Goal: Check status: Check status

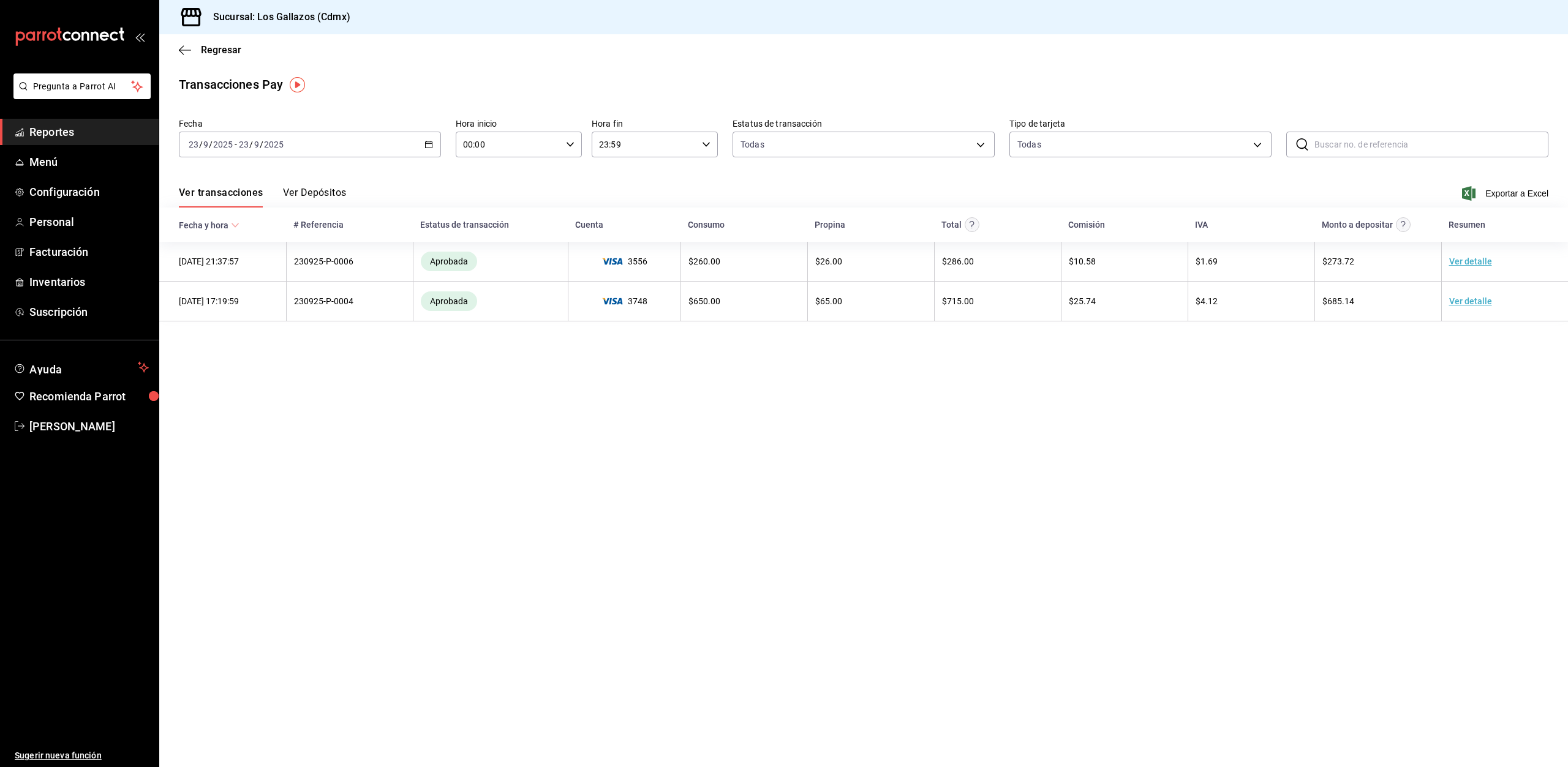
click at [431, 146] on icon "button" at bounding box center [428, 144] width 9 height 9
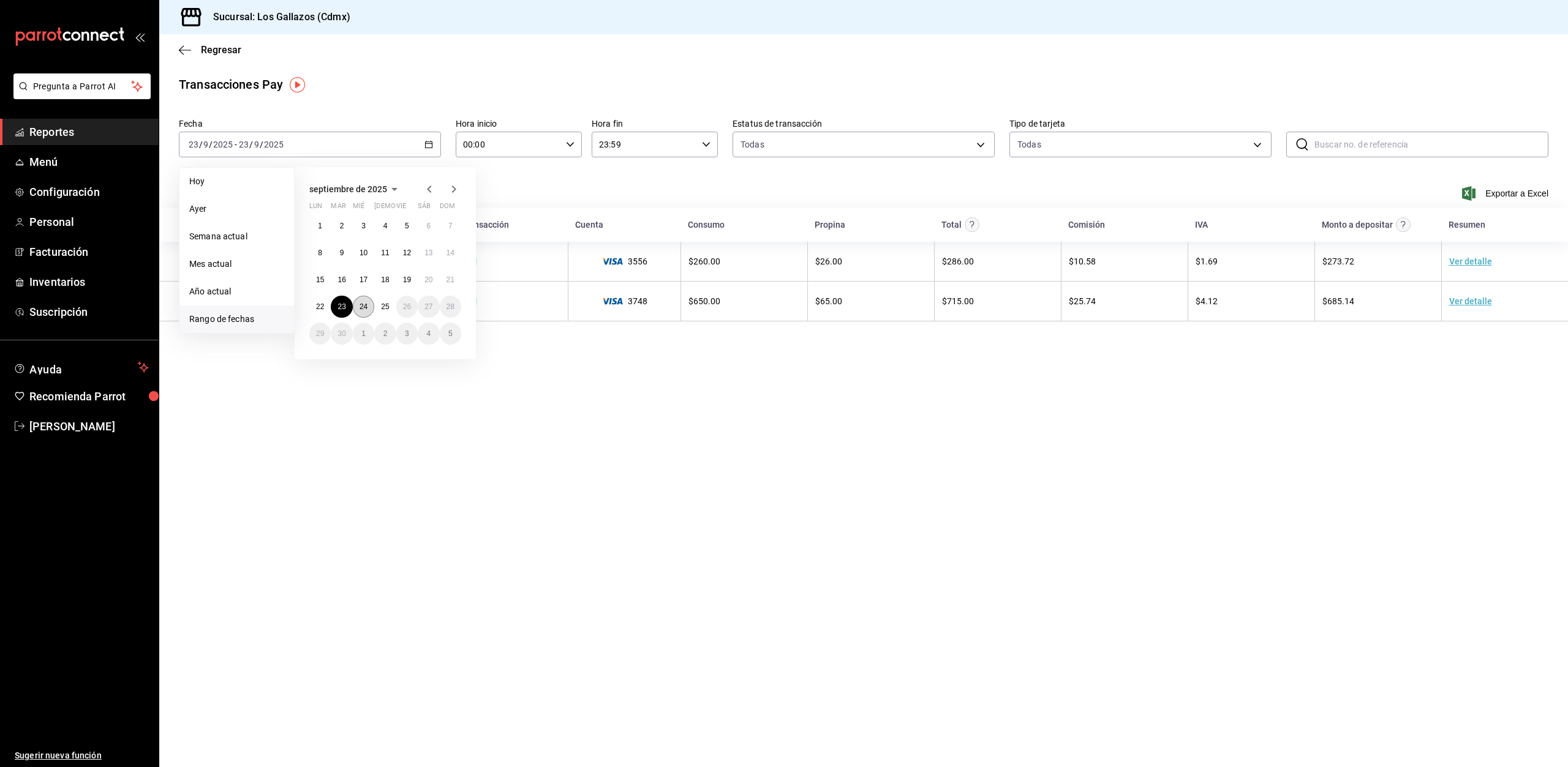
click at [366, 313] on button "24" at bounding box center [363, 306] width 21 height 22
click at [367, 307] on abbr "24" at bounding box center [363, 306] width 8 height 9
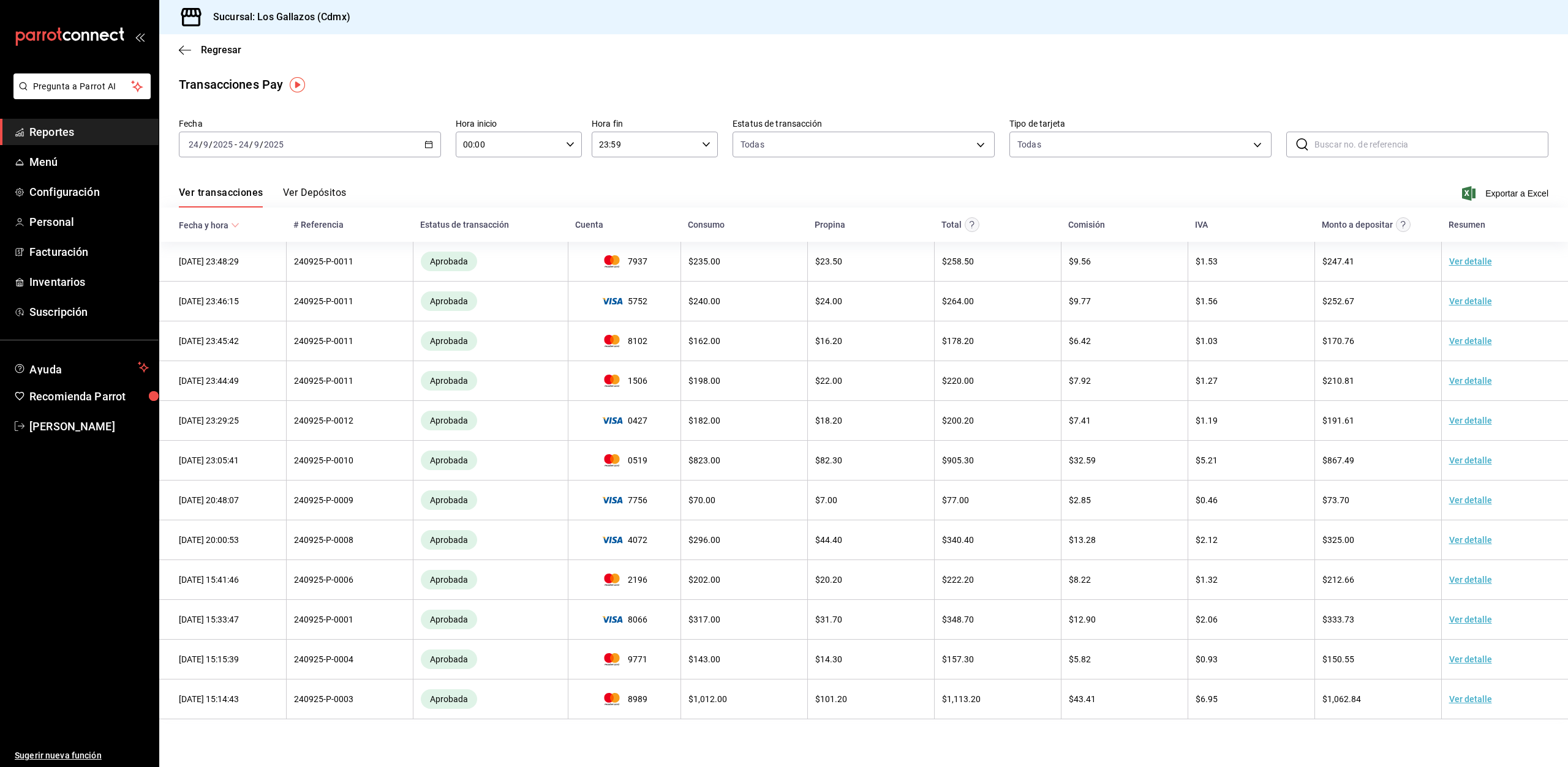
click at [571, 144] on icon "button" at bounding box center [569, 144] width 9 height 9
click at [504, 216] on button "12" at bounding box center [487, 222] width 58 height 24
type input "12:00"
click at [644, 191] on div at bounding box center [784, 384] width 1568 height 767
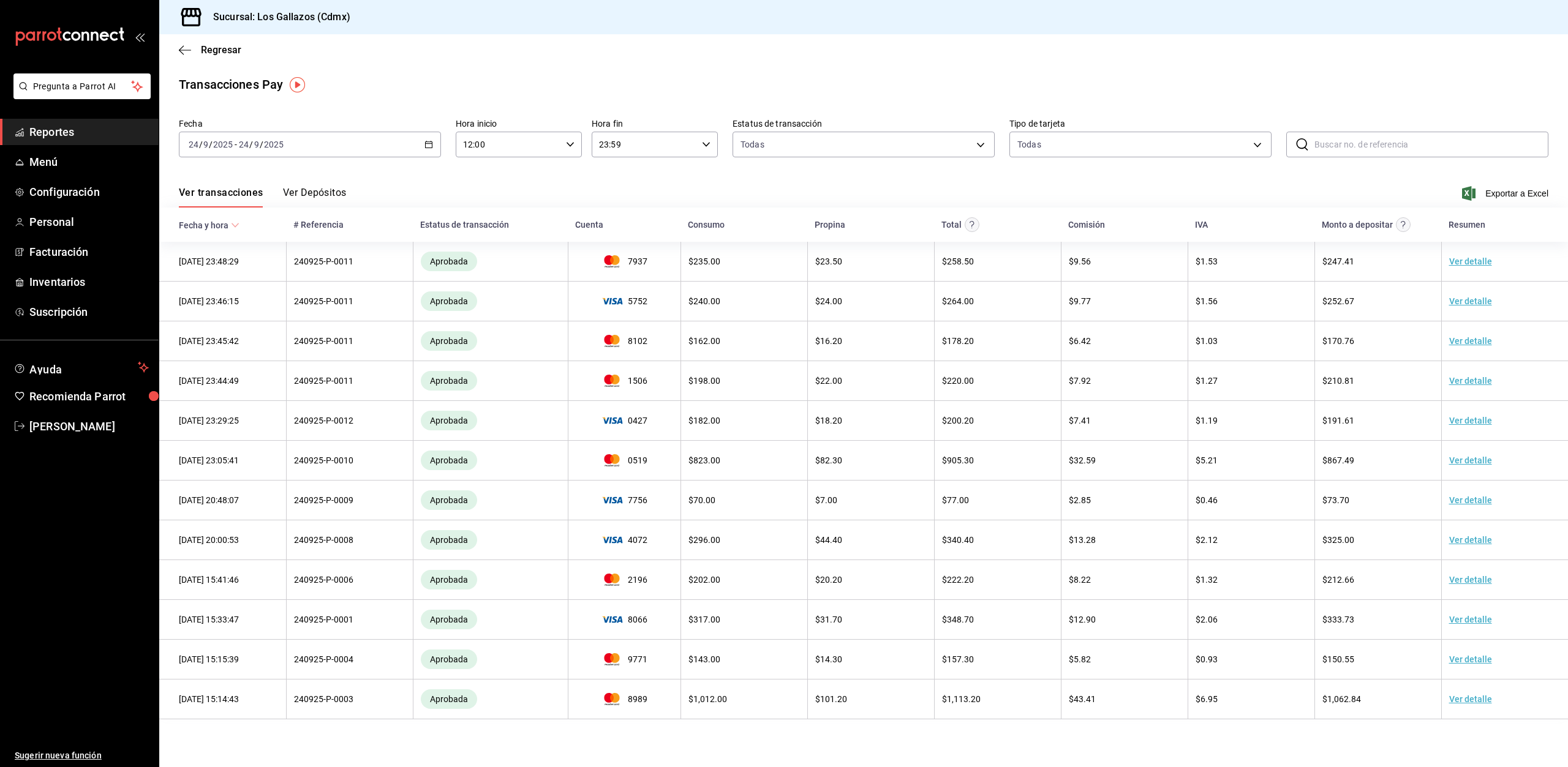
click at [180, 43] on div "Regresar" at bounding box center [863, 49] width 1409 height 31
click at [184, 49] on icon "button" at bounding box center [185, 49] width 13 height 11
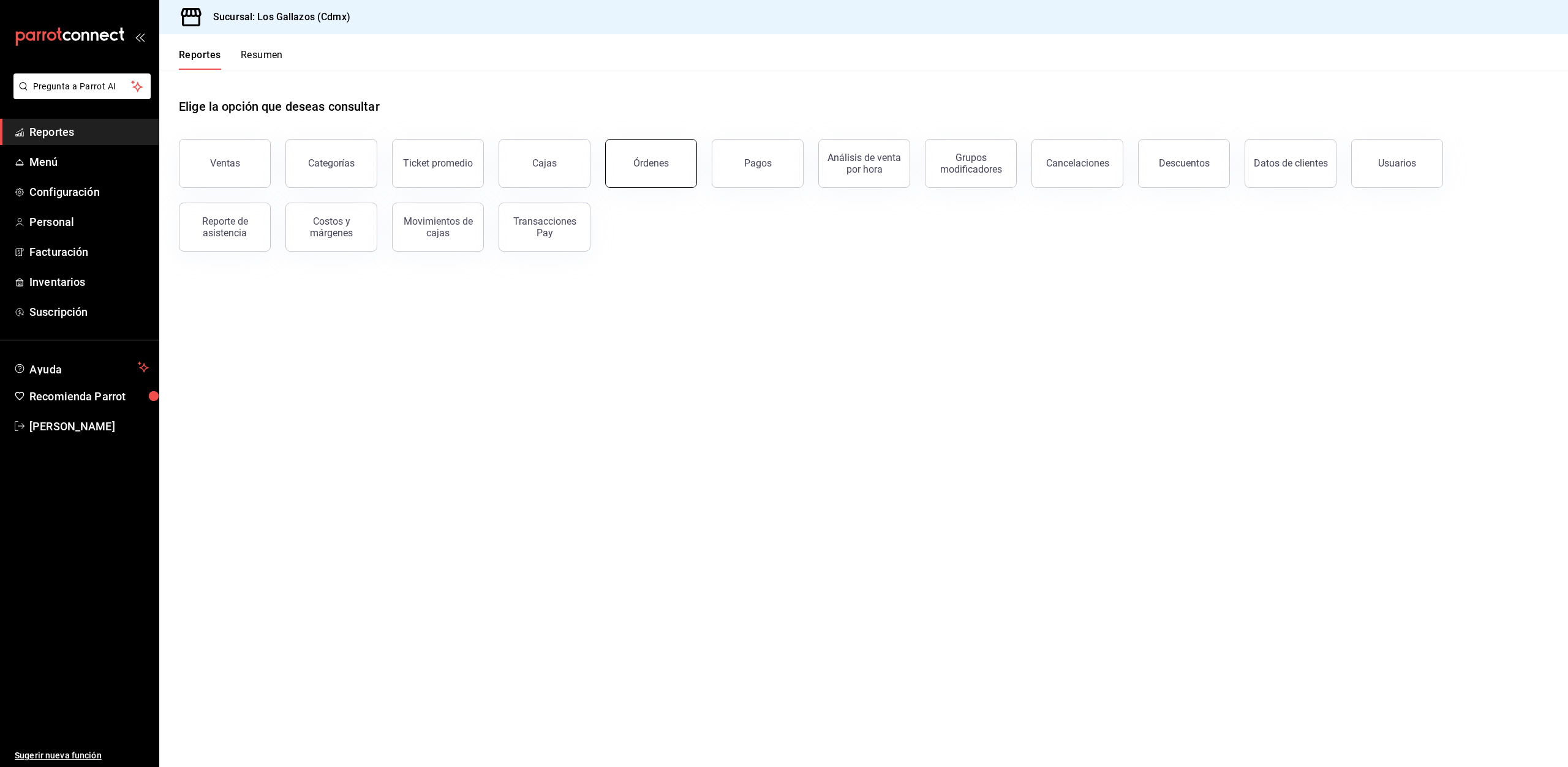
click at [656, 177] on button "Órdenes" at bounding box center [651, 164] width 92 height 49
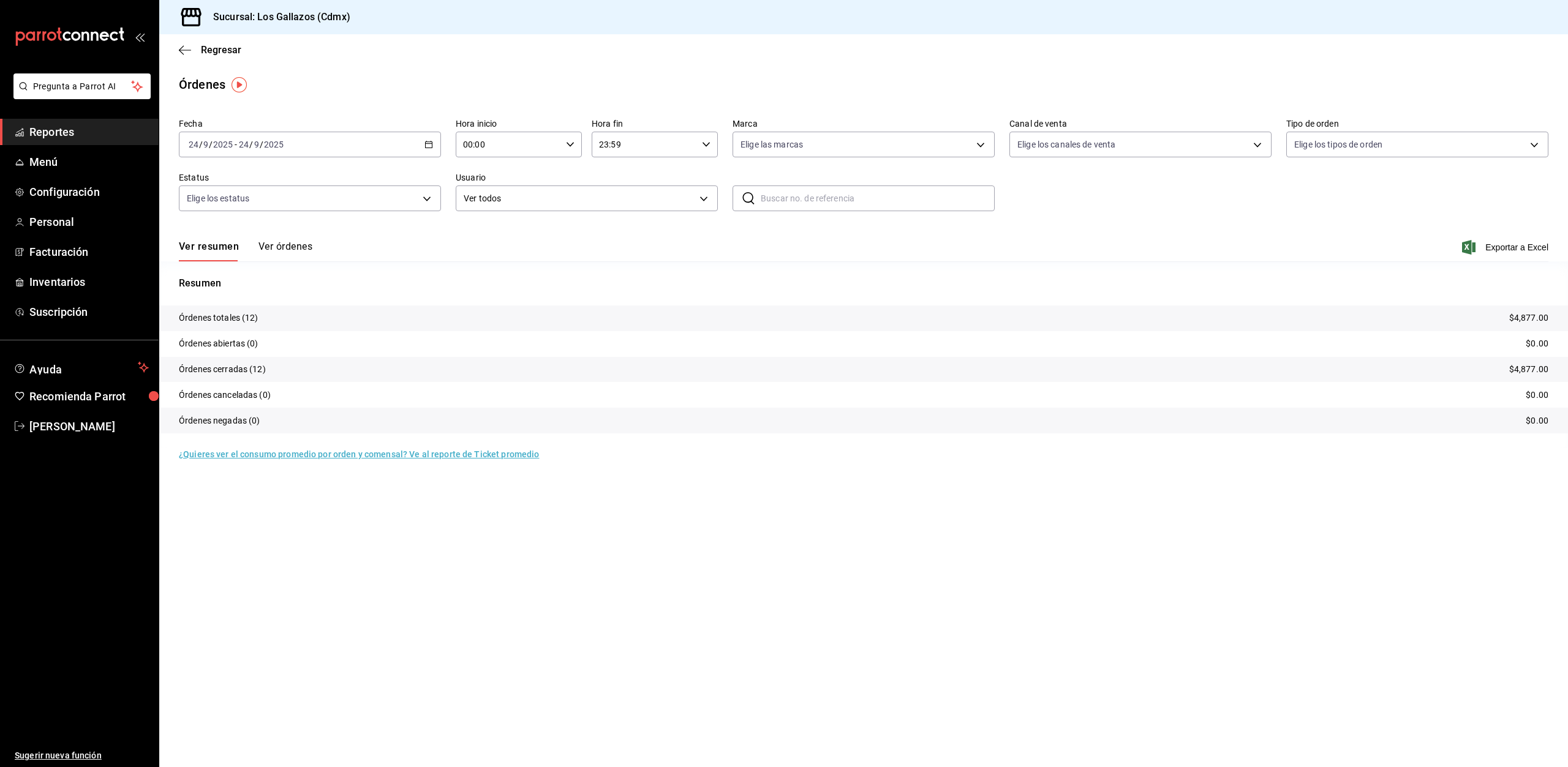
drag, startPoint x: 295, startPoint y: 246, endPoint x: 369, endPoint y: 751, distance: 510.4
click at [295, 246] on button "Ver órdenes" at bounding box center [286, 252] width 54 height 21
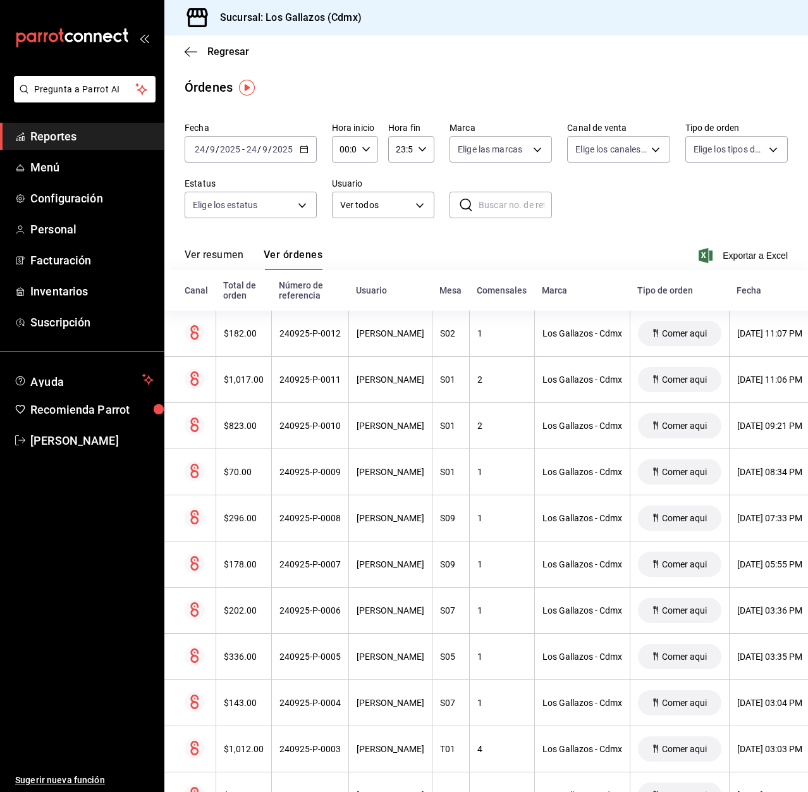
click at [228, 253] on button "Ver resumen" at bounding box center [214, 260] width 59 height 22
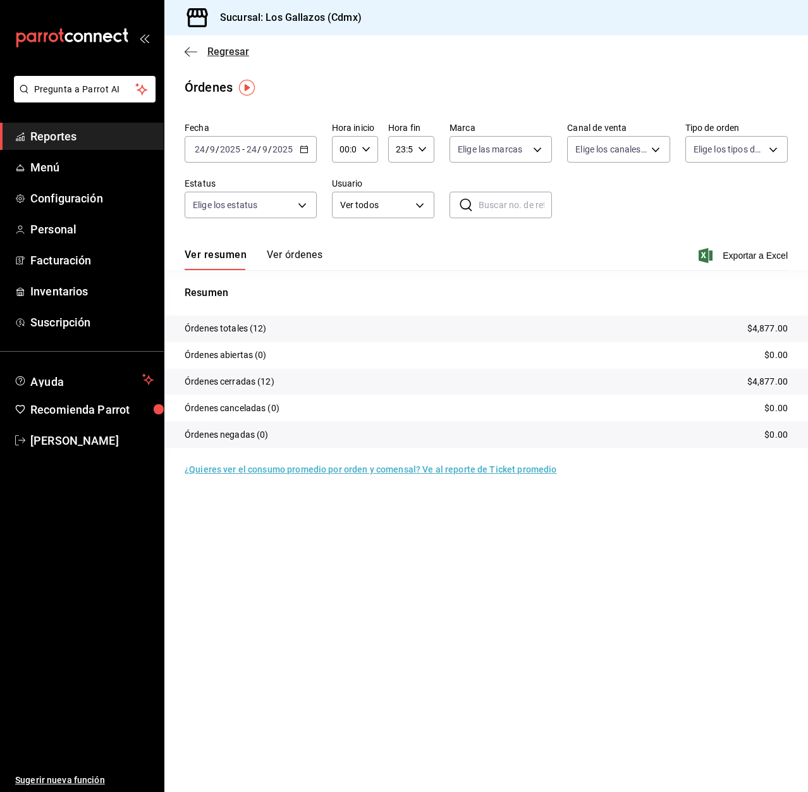
click at [192, 54] on icon "button" at bounding box center [191, 51] width 13 height 11
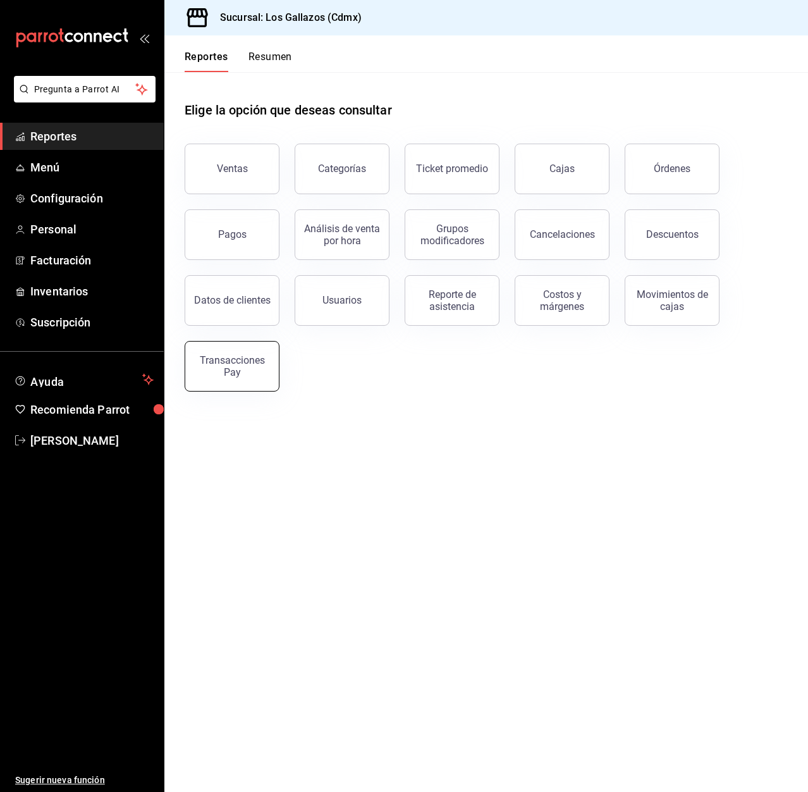
click at [255, 365] on div "Transacciones Pay" at bounding box center [232, 366] width 78 height 24
